Goal: Transaction & Acquisition: Purchase product/service

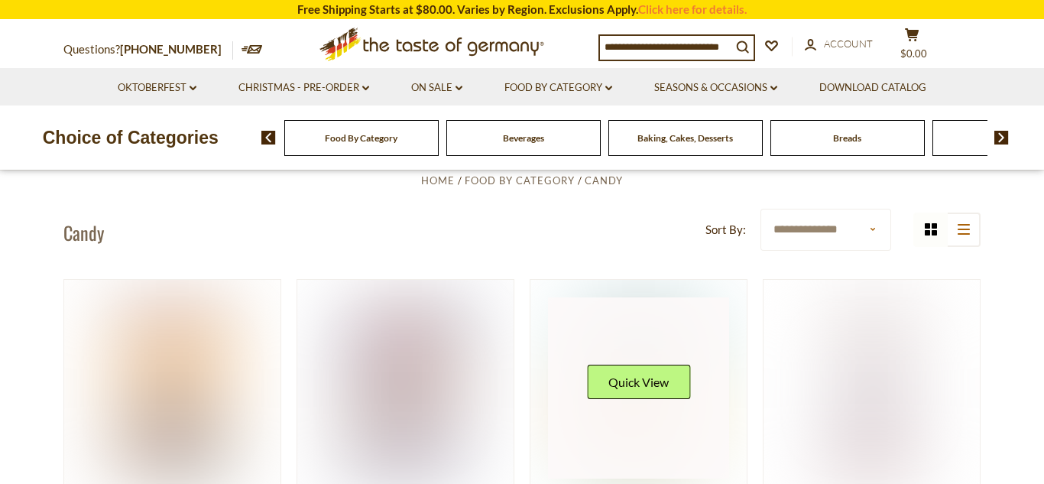
scroll to position [461, 0]
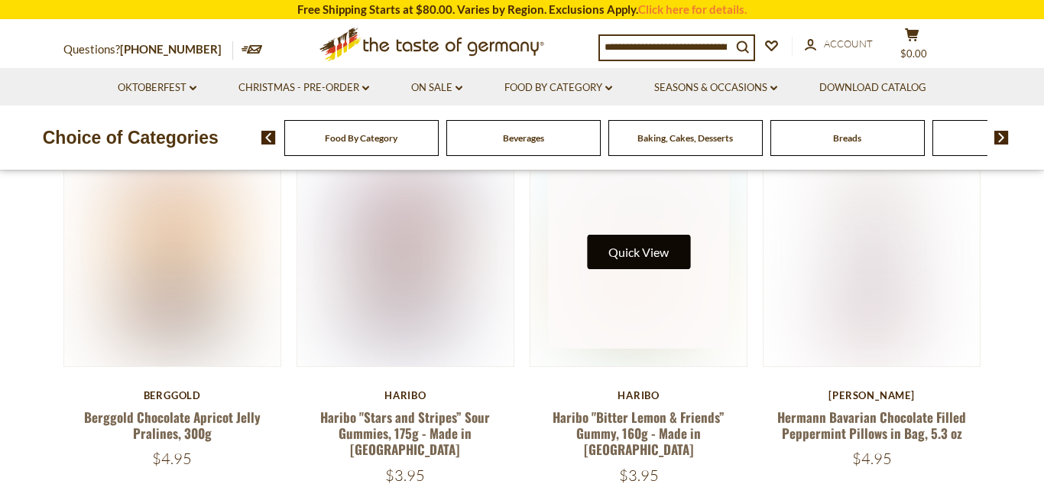
click at [628, 253] on button "Quick View" at bounding box center [638, 252] width 103 height 34
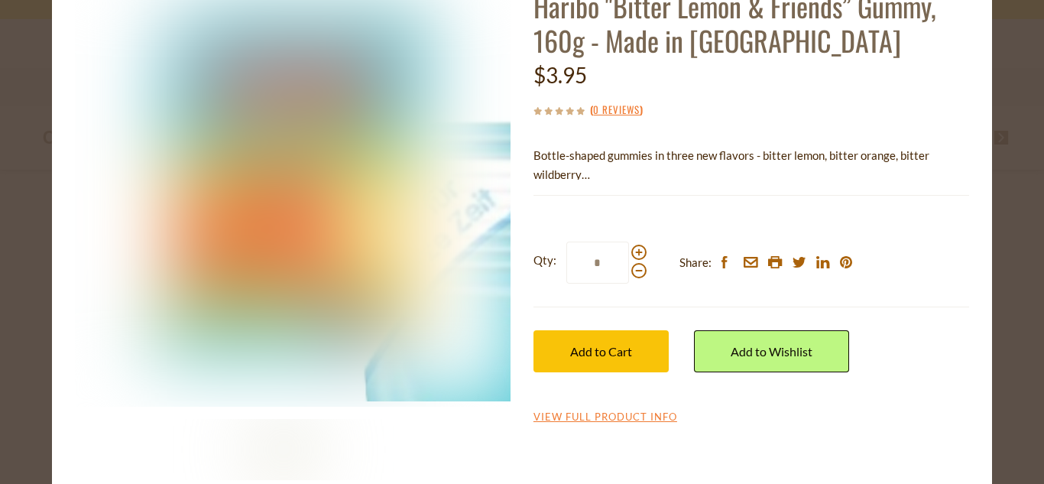
scroll to position [134, 0]
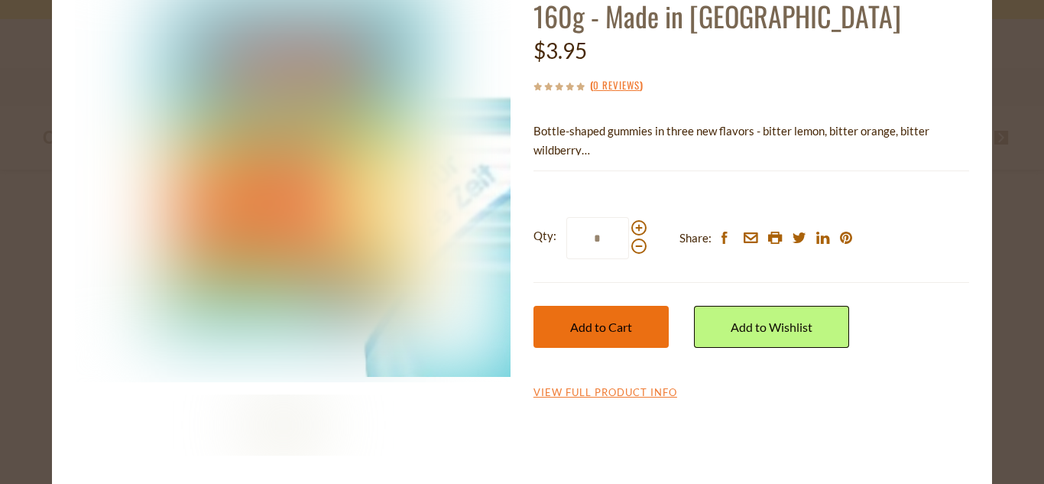
click at [640, 317] on button "Add to Cart" at bounding box center [601, 327] width 135 height 42
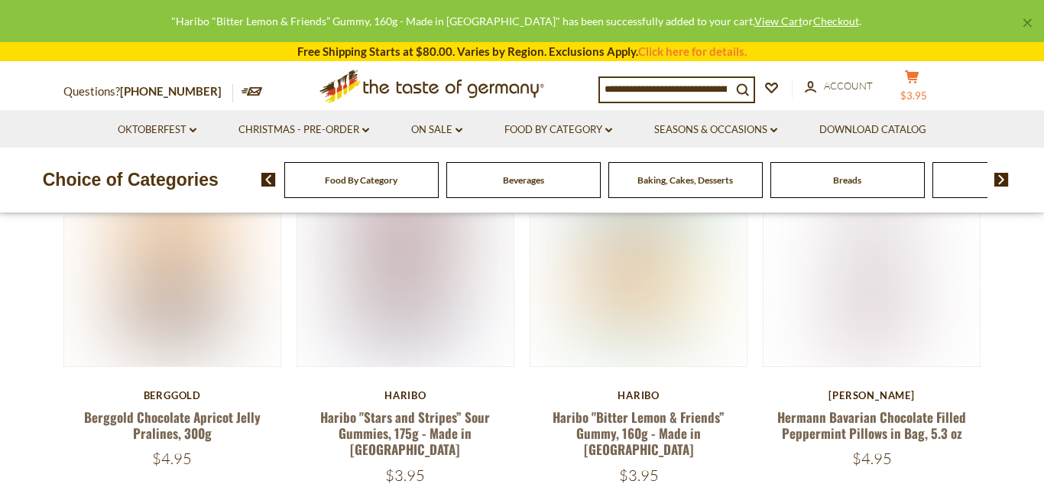
click at [914, 82] on icon "cart" at bounding box center [912, 76] width 15 height 13
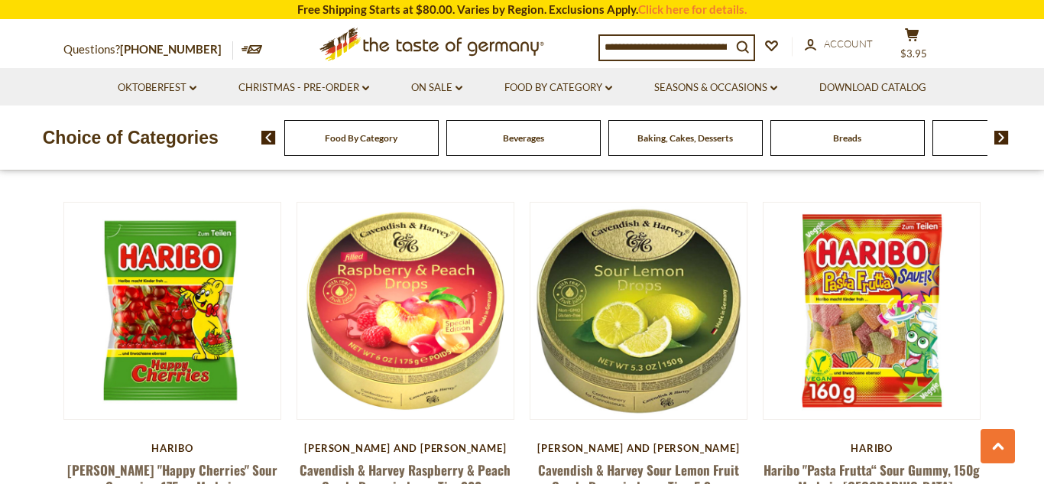
scroll to position [1169, 0]
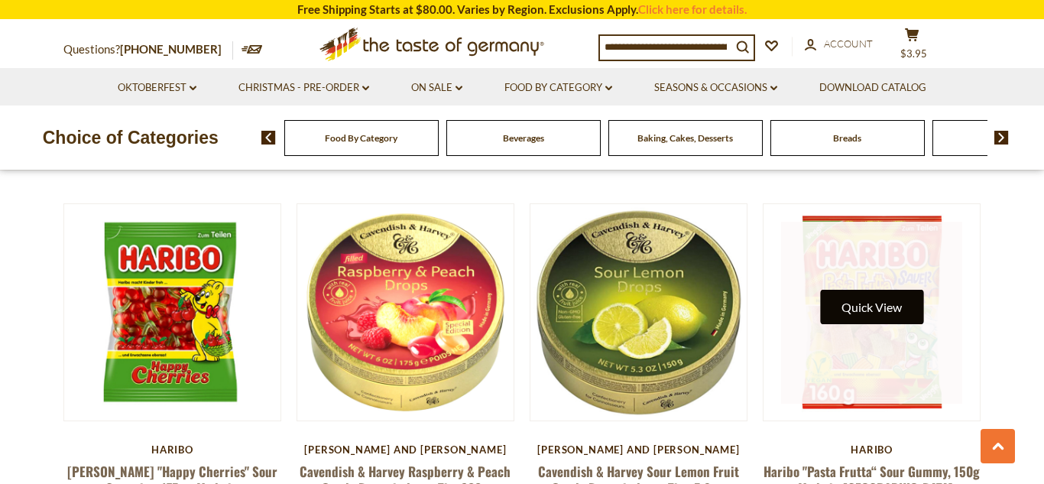
click at [897, 290] on button "Quick View" at bounding box center [871, 307] width 103 height 34
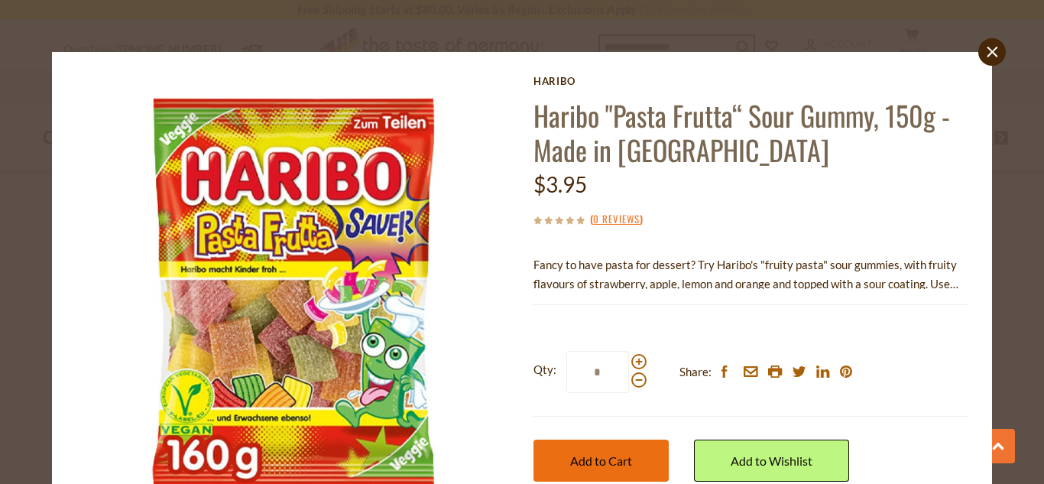
click at [619, 447] on button "Add to Cart" at bounding box center [601, 461] width 135 height 42
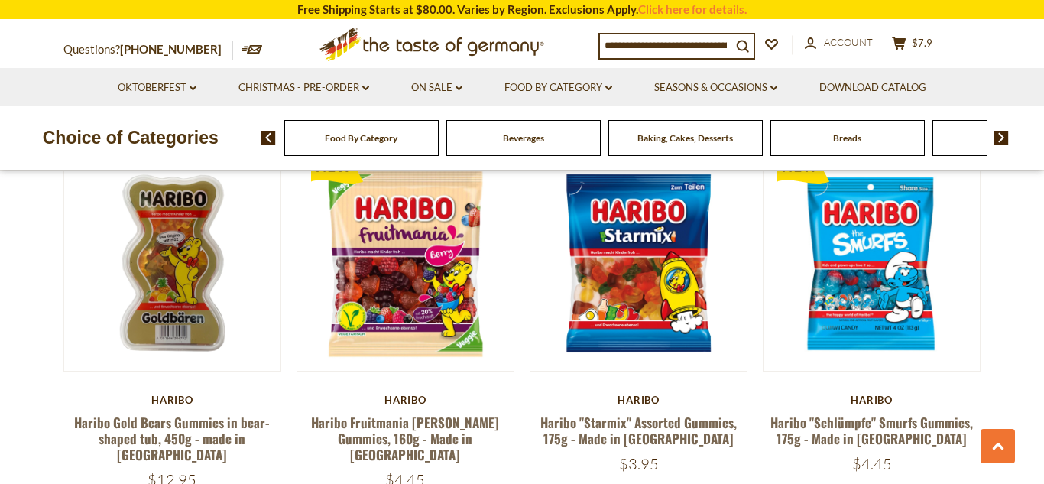
scroll to position [2365, 0]
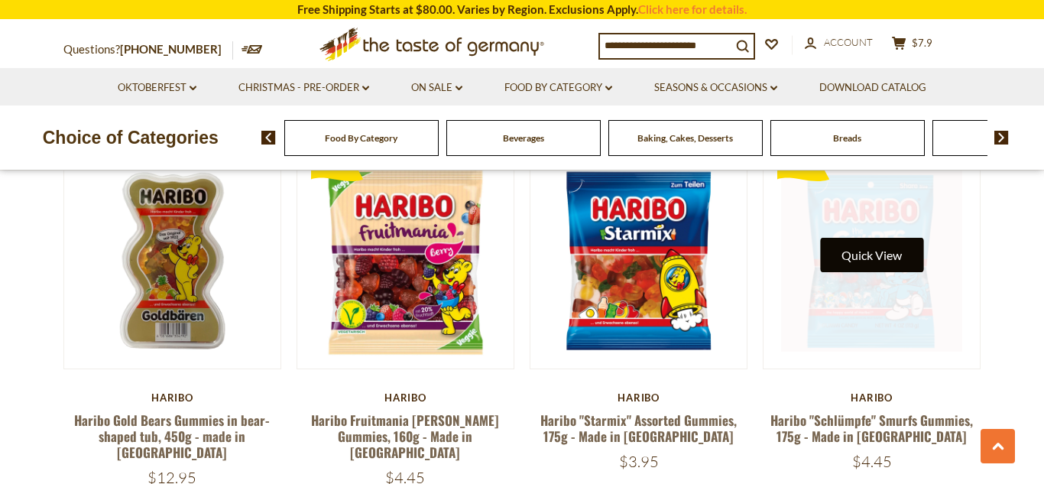
click at [887, 238] on button "Quick View" at bounding box center [871, 255] width 103 height 34
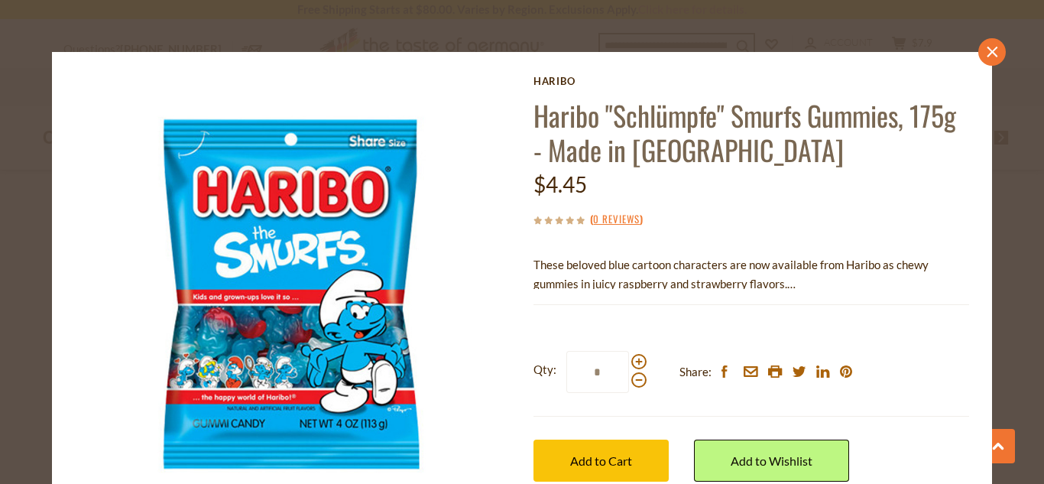
click at [983, 54] on link "close" at bounding box center [993, 52] width 28 height 28
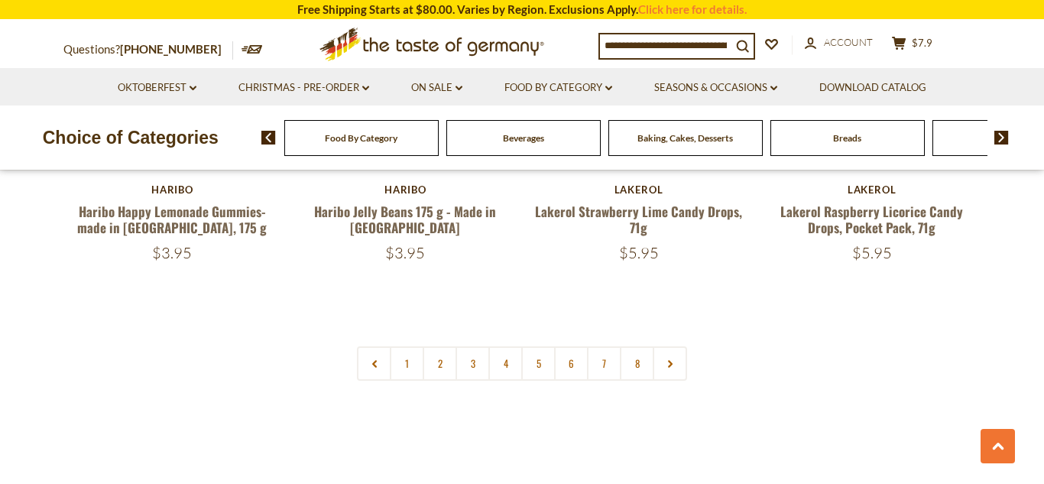
scroll to position [3762, 0]
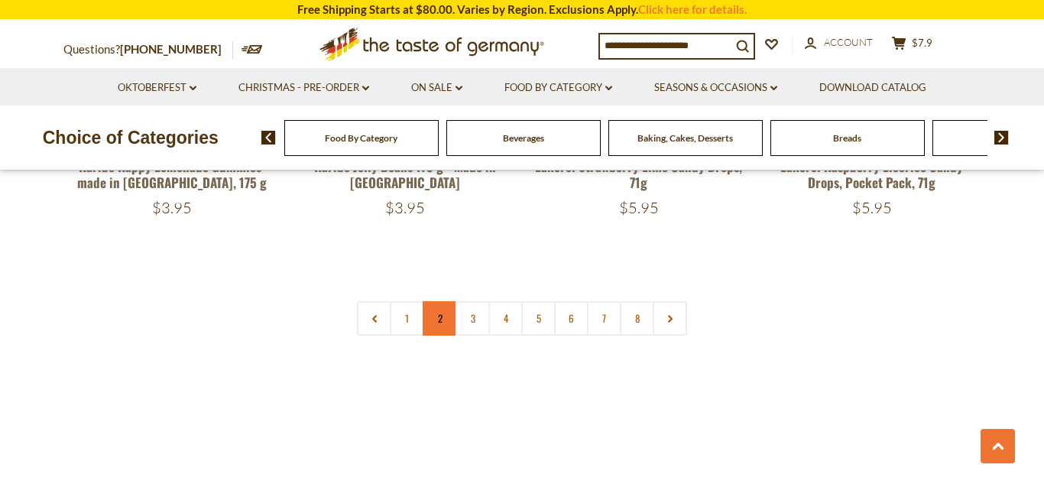
click at [440, 301] on link "2" at bounding box center [440, 318] width 34 height 34
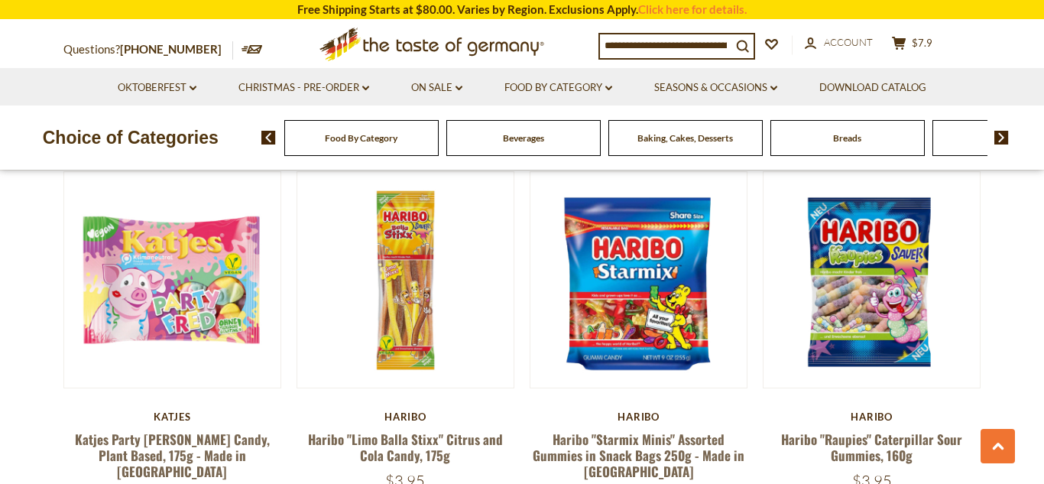
scroll to position [1551, 0]
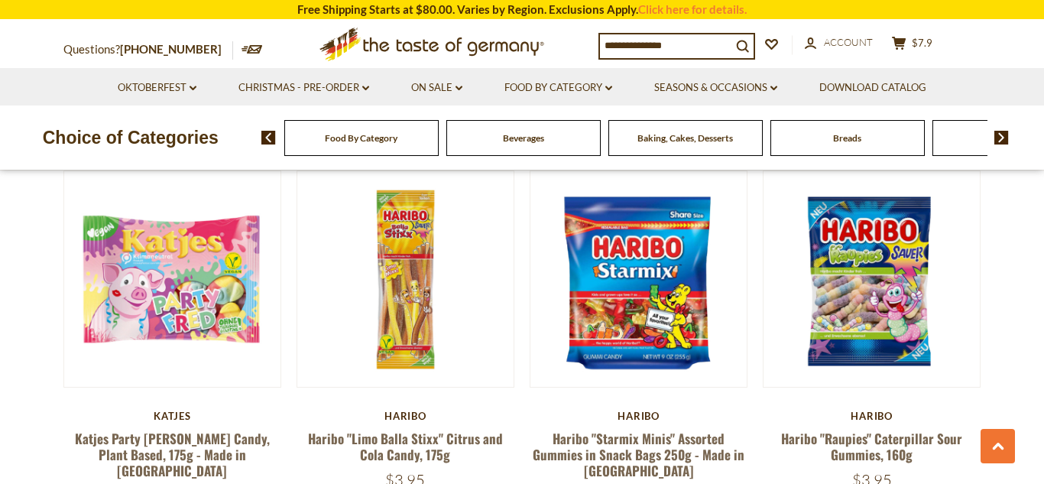
click at [698, 40] on input at bounding box center [666, 44] width 132 height 21
click at [706, 46] on input at bounding box center [666, 44] width 132 height 21
click at [719, 49] on input at bounding box center [666, 44] width 132 height 21
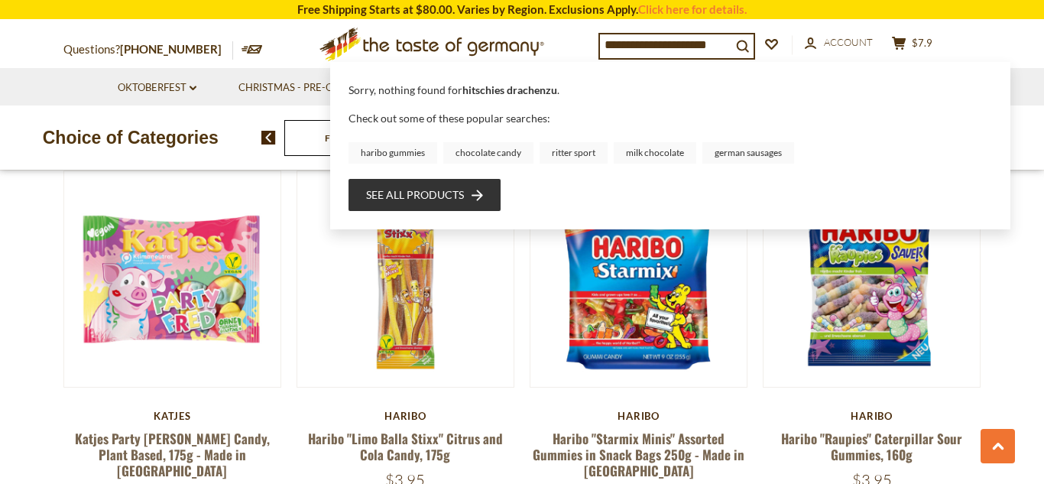
type input "**********"
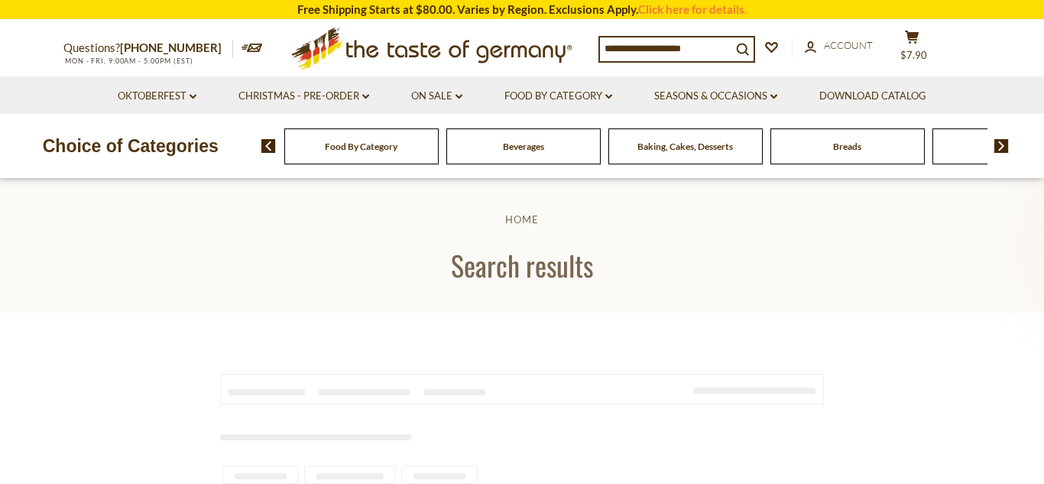
click at [649, 39] on input at bounding box center [666, 47] width 132 height 21
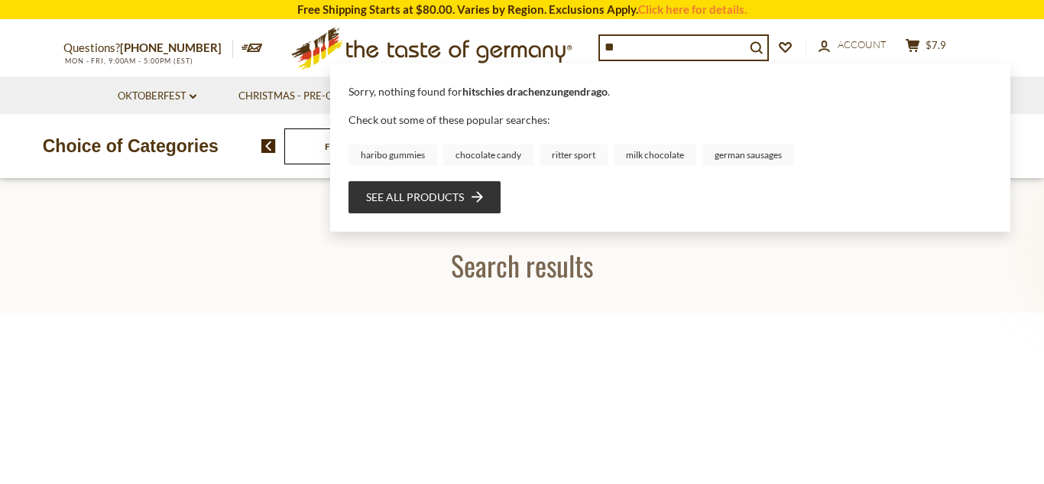
type input "*"
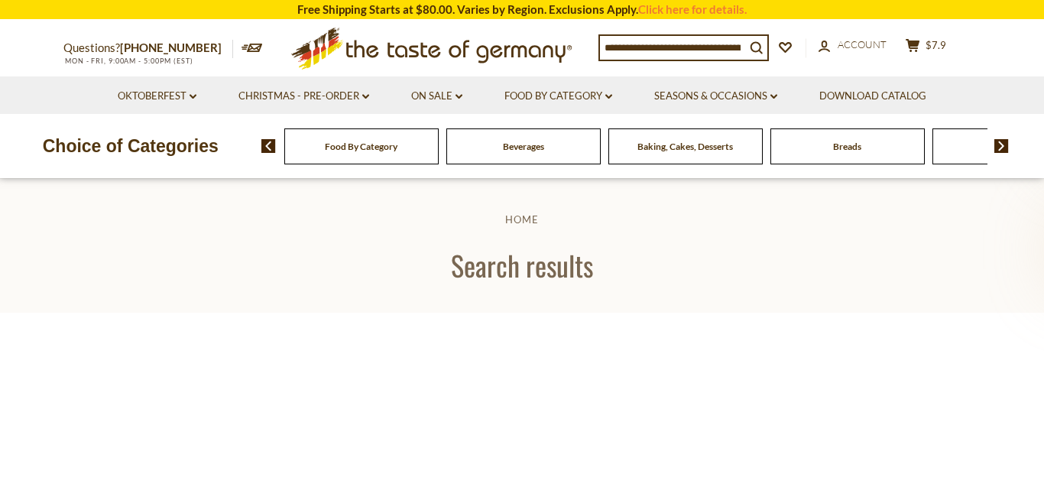
click at [407, 52] on icon ".st0{fill:#EDD300;} .st1{fill:#D33E21;}" at bounding box center [432, 49] width 286 height 56
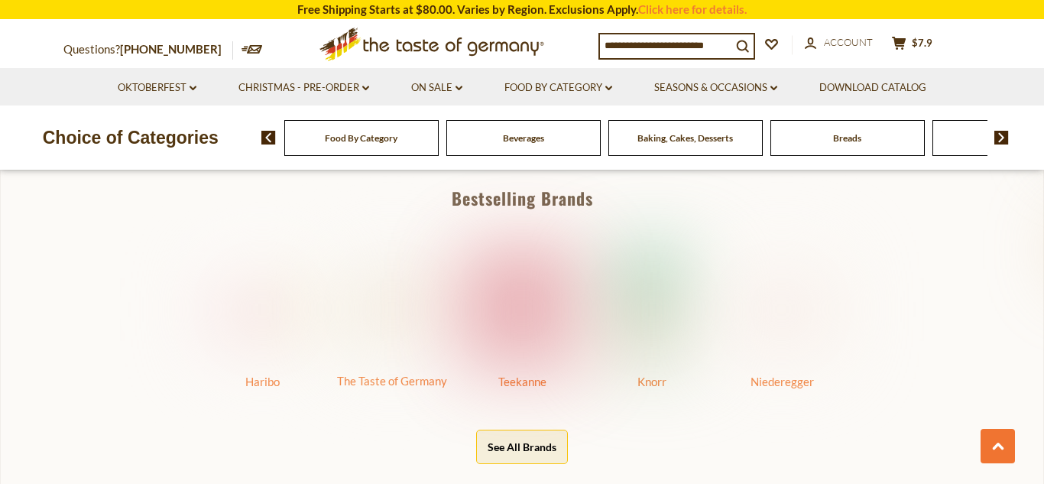
scroll to position [705, 0]
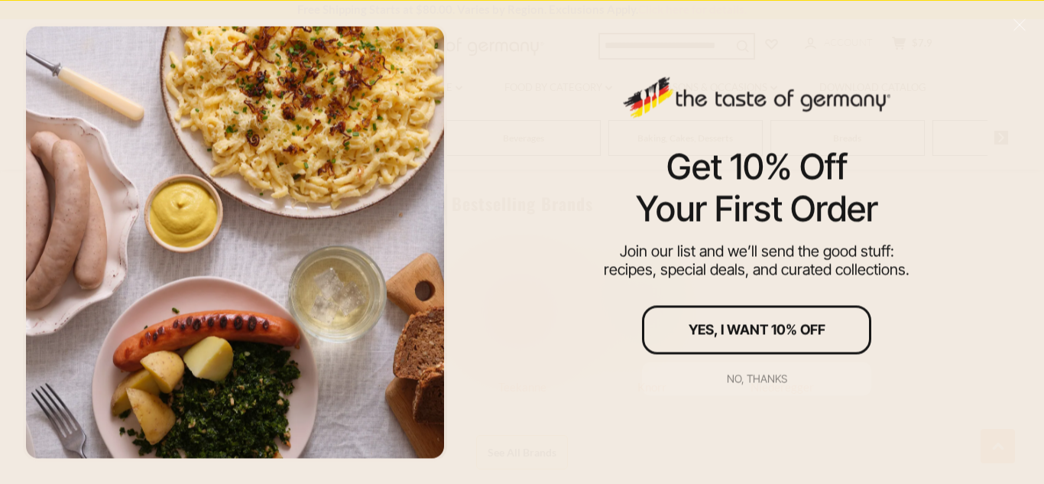
click at [752, 373] on div "No, thanks" at bounding box center [757, 378] width 60 height 11
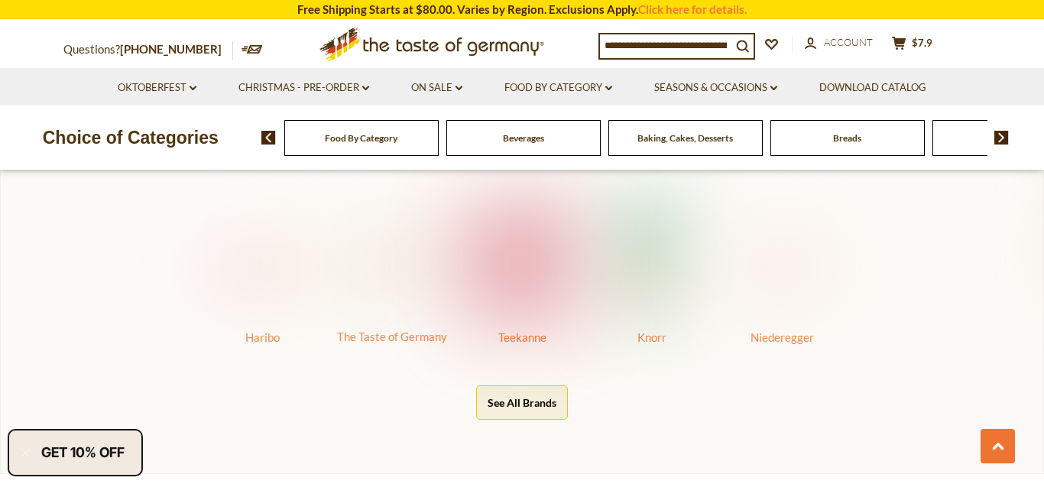
scroll to position [760, 0]
click at [530, 402] on button "See All Brands" at bounding box center [522, 397] width 92 height 34
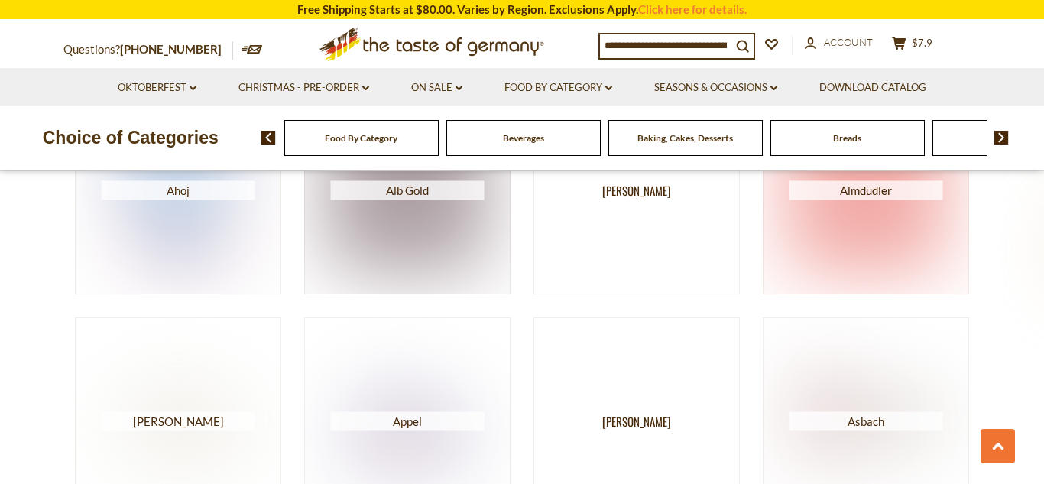
scroll to position [527, 0]
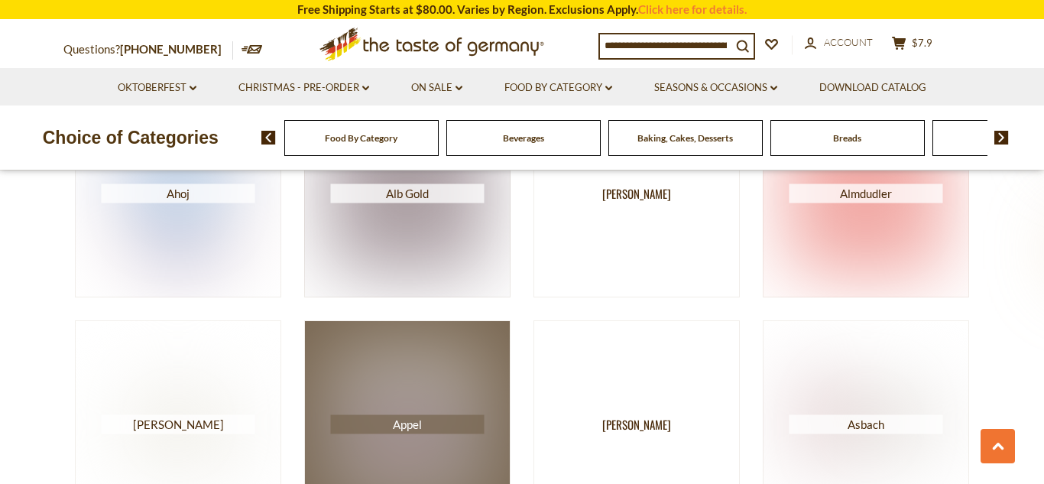
click at [447, 398] on img at bounding box center [408, 425] width 154 height 154
